Goal: Transaction & Acquisition: Obtain resource

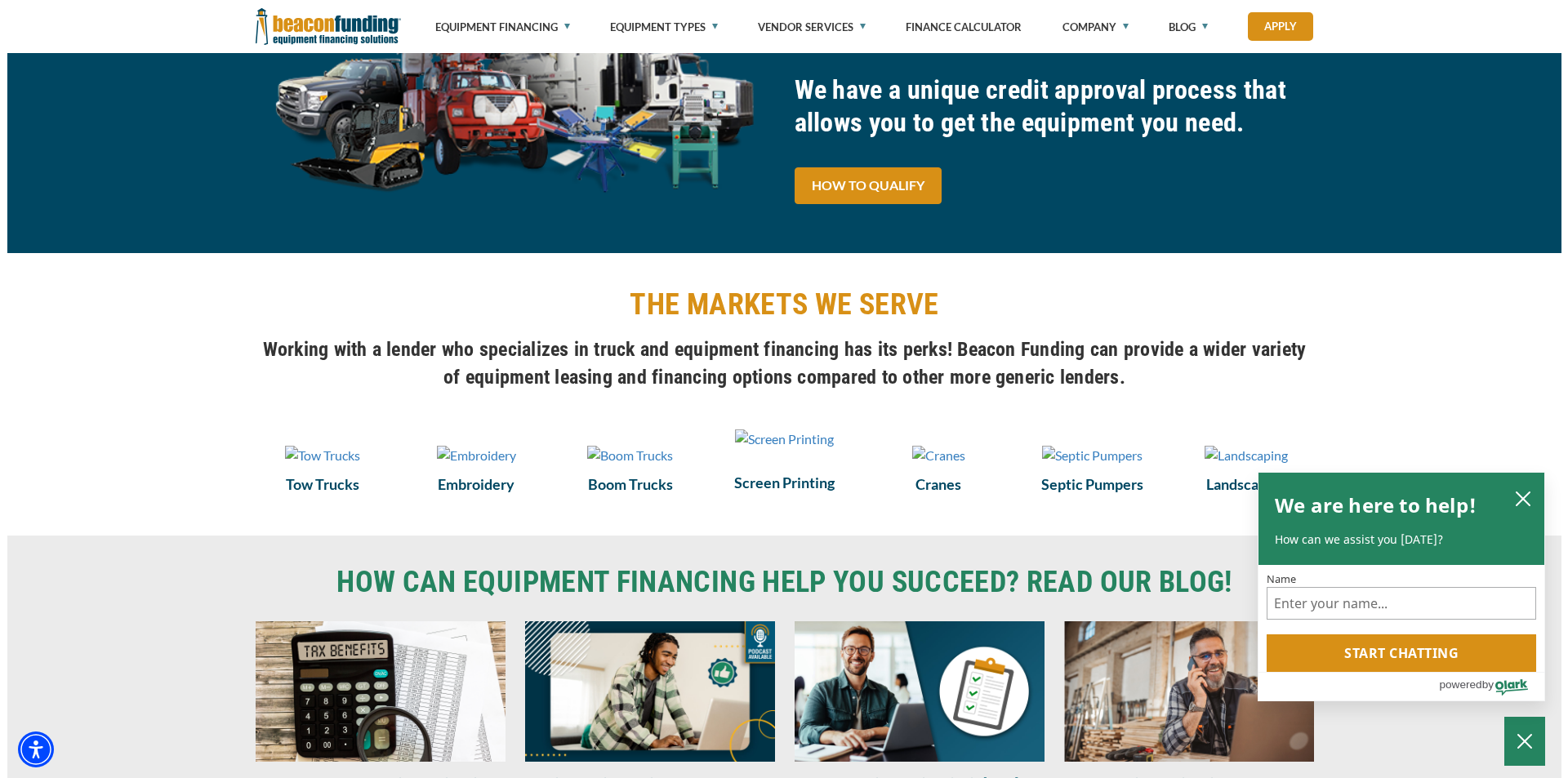
scroll to position [1143, 0]
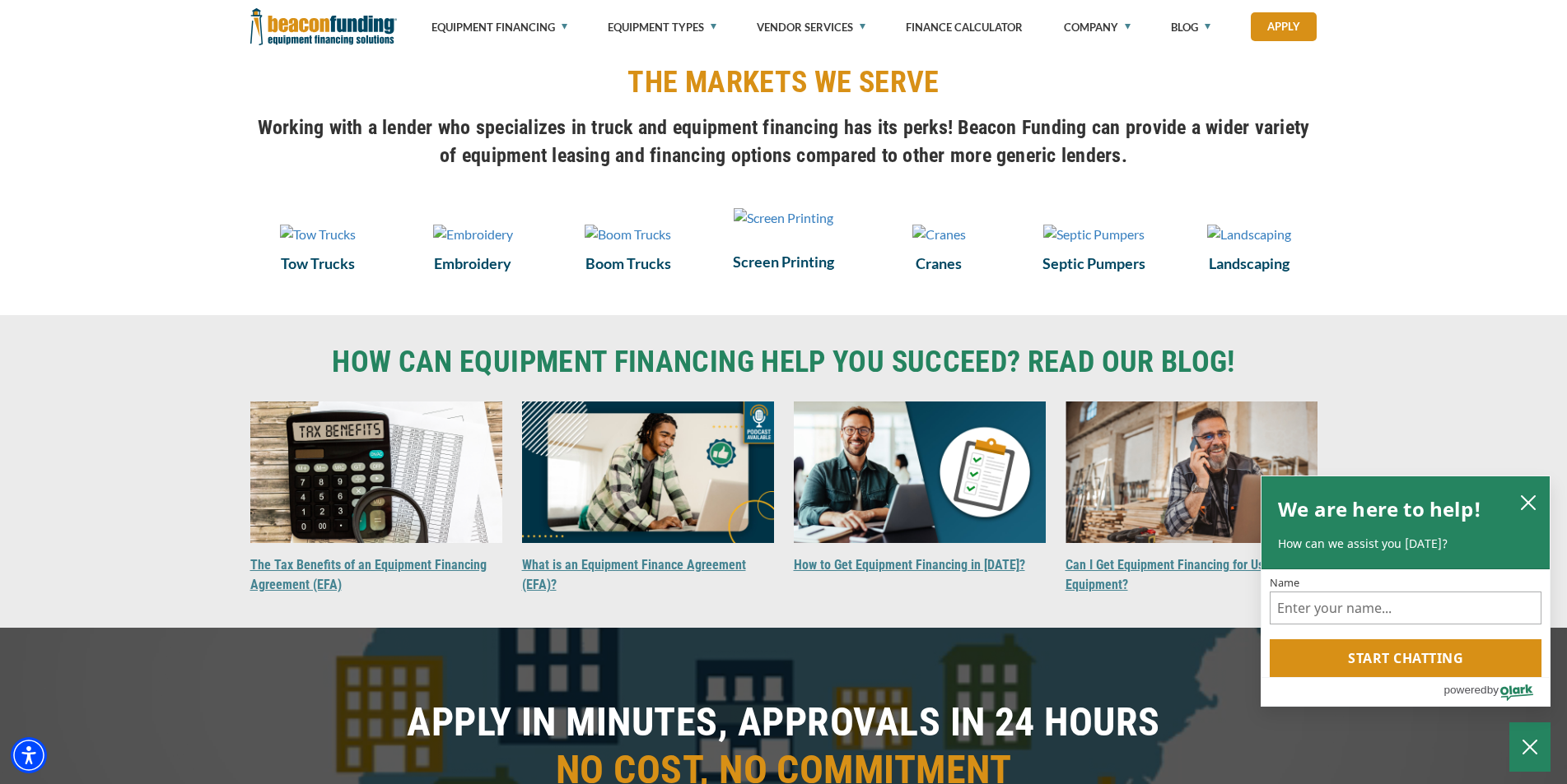
click at [761, 228] on img at bounding box center [783, 218] width 99 height 19
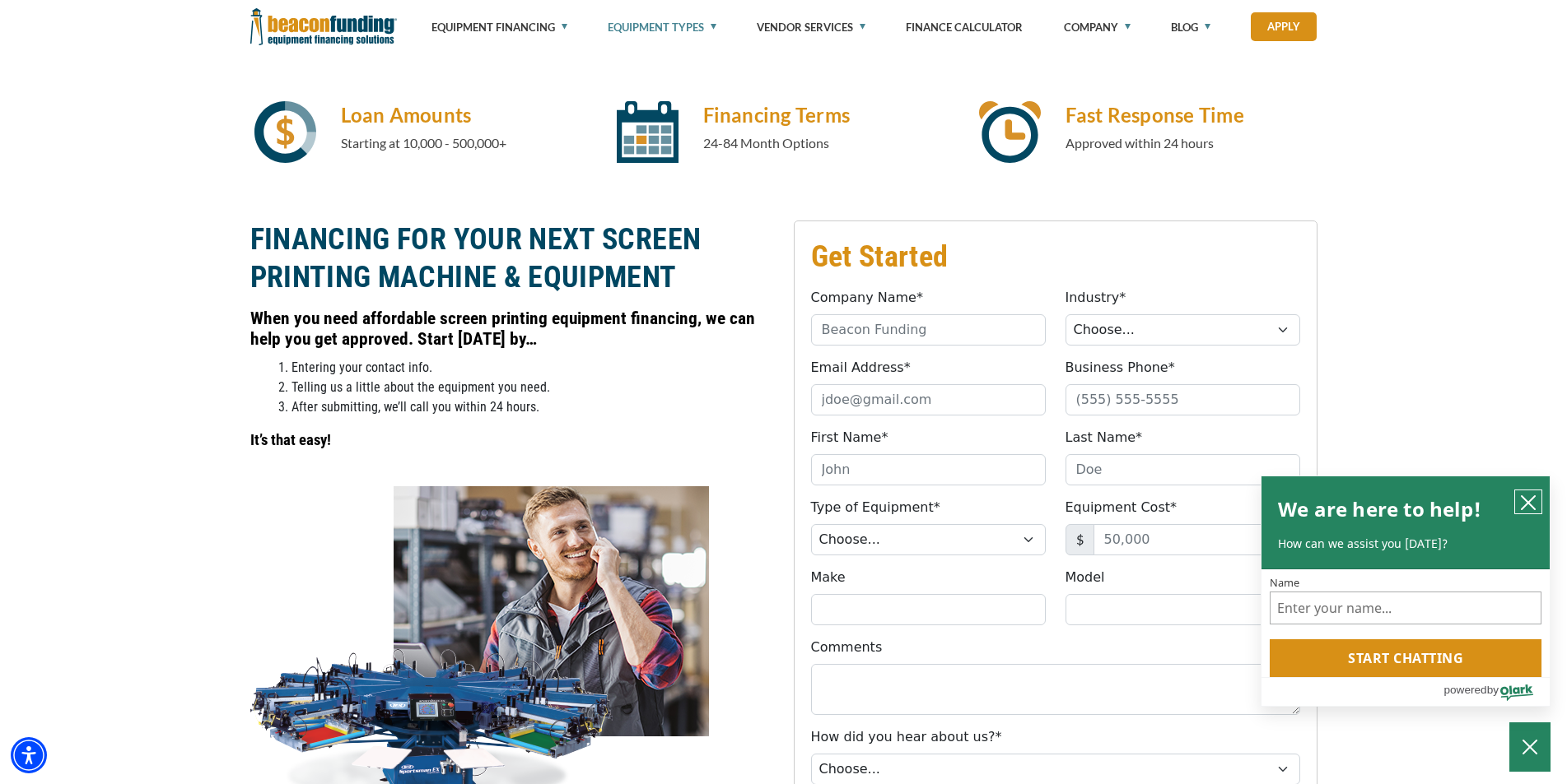
click at [1526, 504] on icon "close chatbox" at bounding box center [1528, 502] width 14 height 14
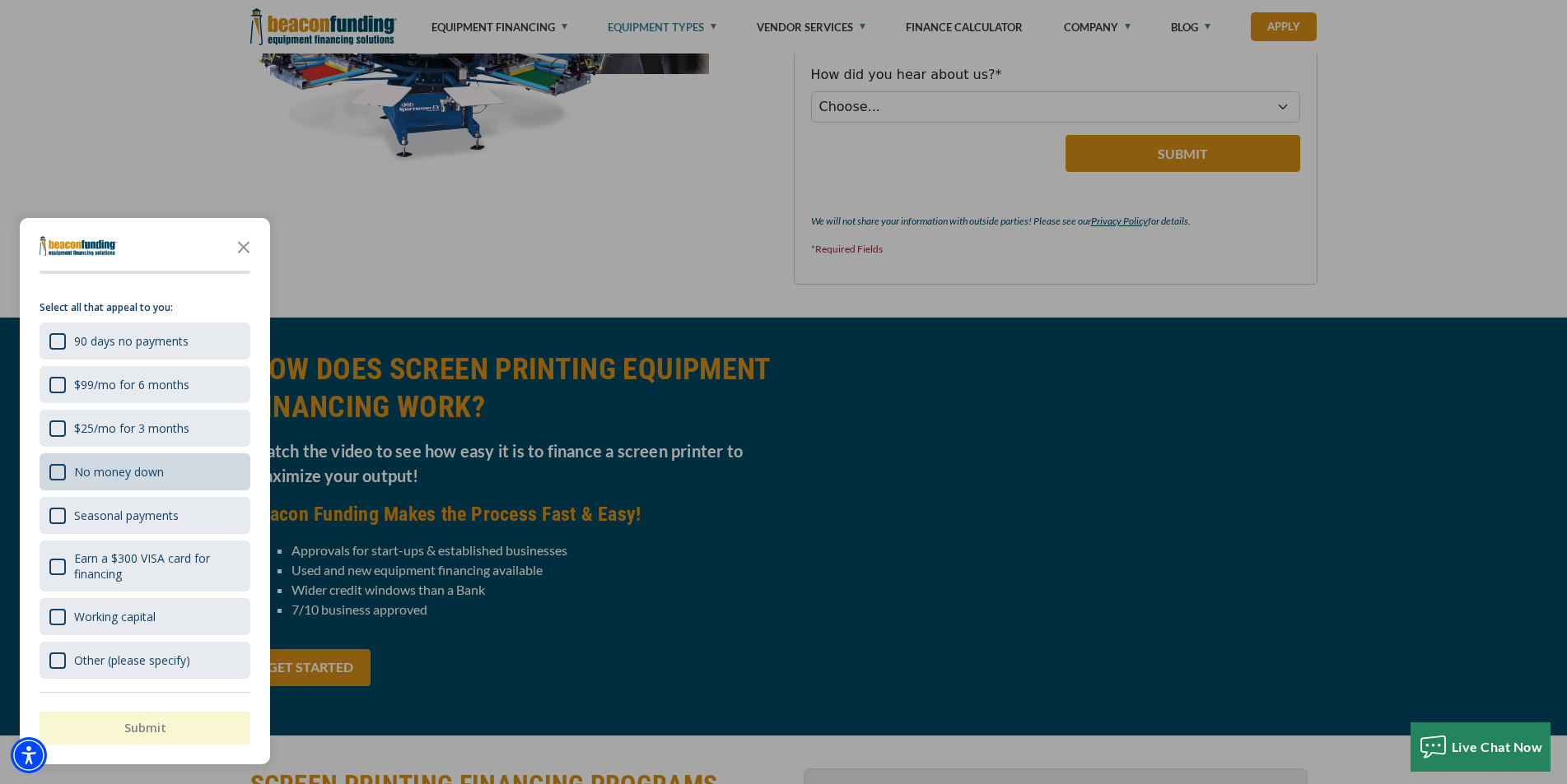
scroll to position [1394, 0]
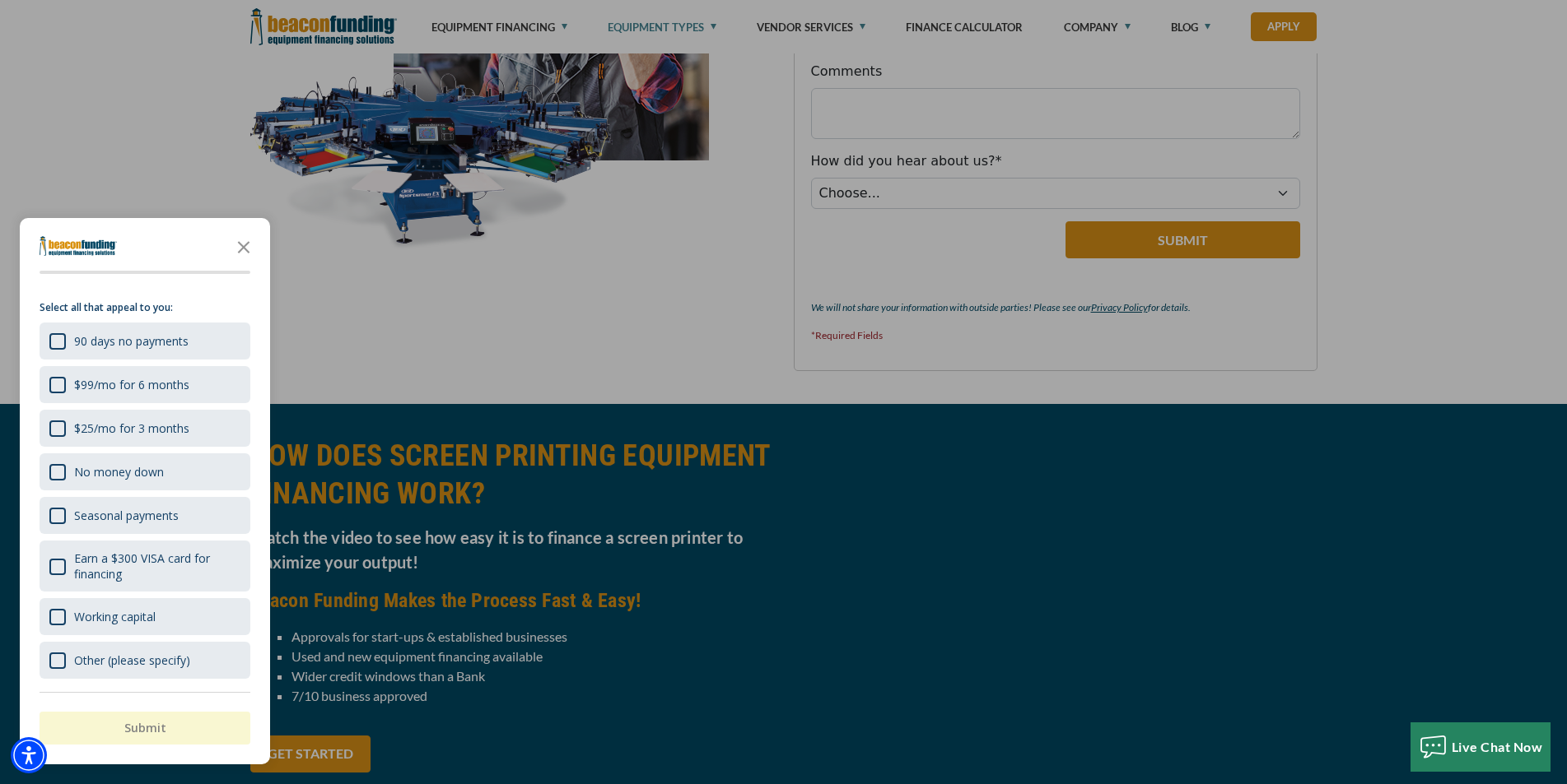
drag, startPoint x: 1422, startPoint y: 260, endPoint x: 1416, endPoint y: 280, distance: 20.9
click at [1433, 260] on div "button" at bounding box center [784, 392] width 1567 height 784
